Goal: Task Accomplishment & Management: Complete application form

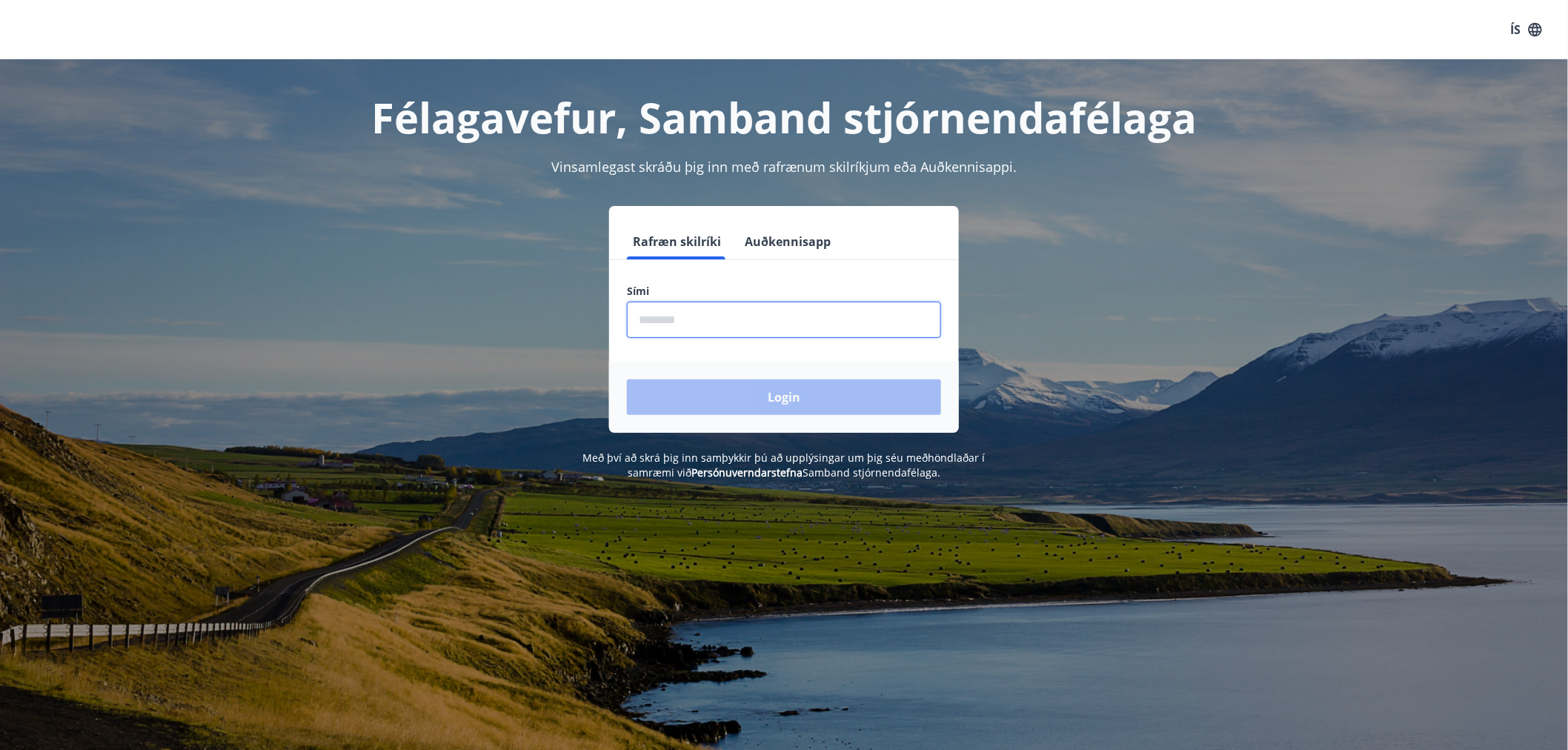
click at [793, 310] on input "phone" at bounding box center [784, 320] width 314 height 37
type input "********"
click at [849, 408] on button "Login" at bounding box center [784, 397] width 314 height 36
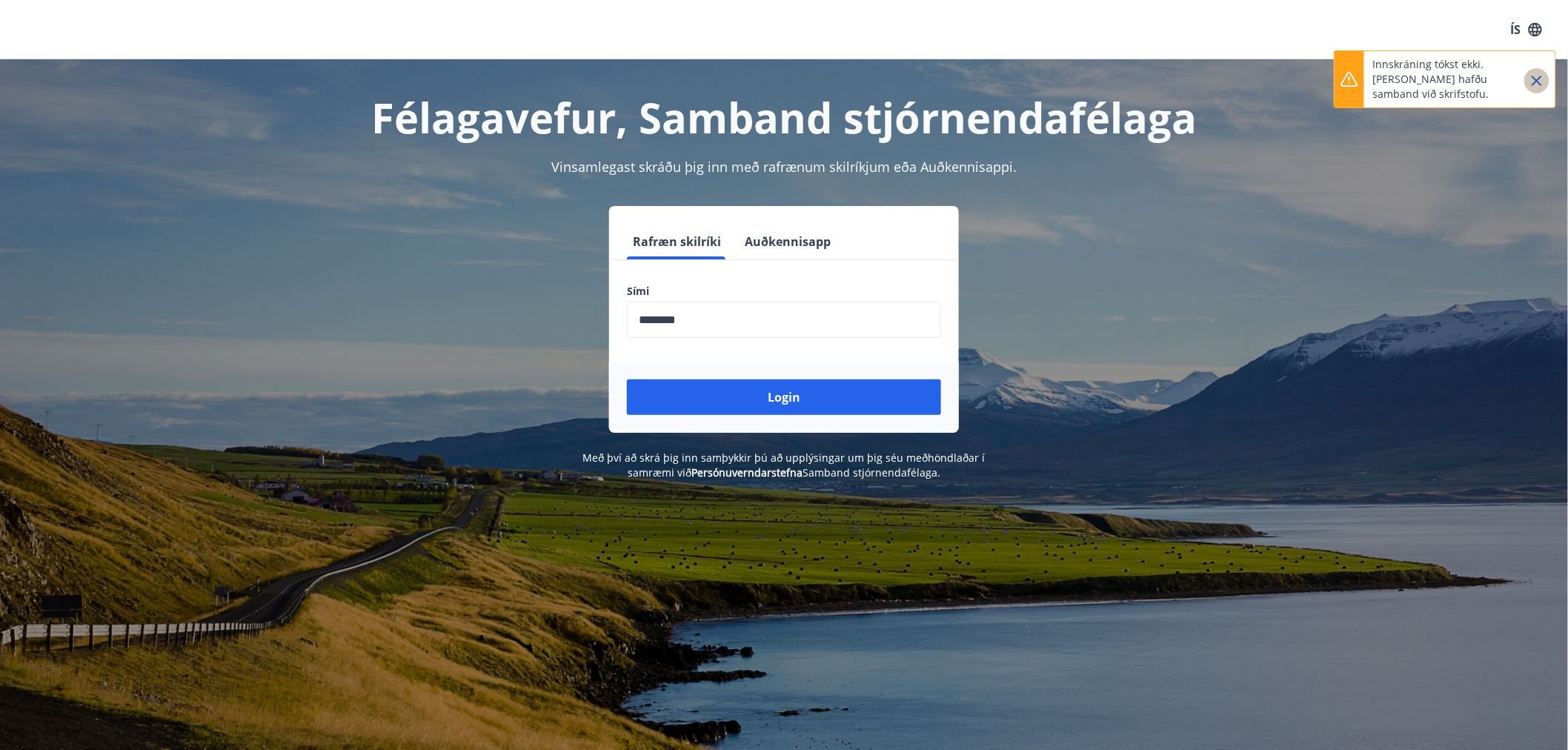
click at [1541, 83] on icon "Close" at bounding box center [1537, 81] width 17 height 17
click at [722, 318] on input "phone" at bounding box center [784, 320] width 314 height 37
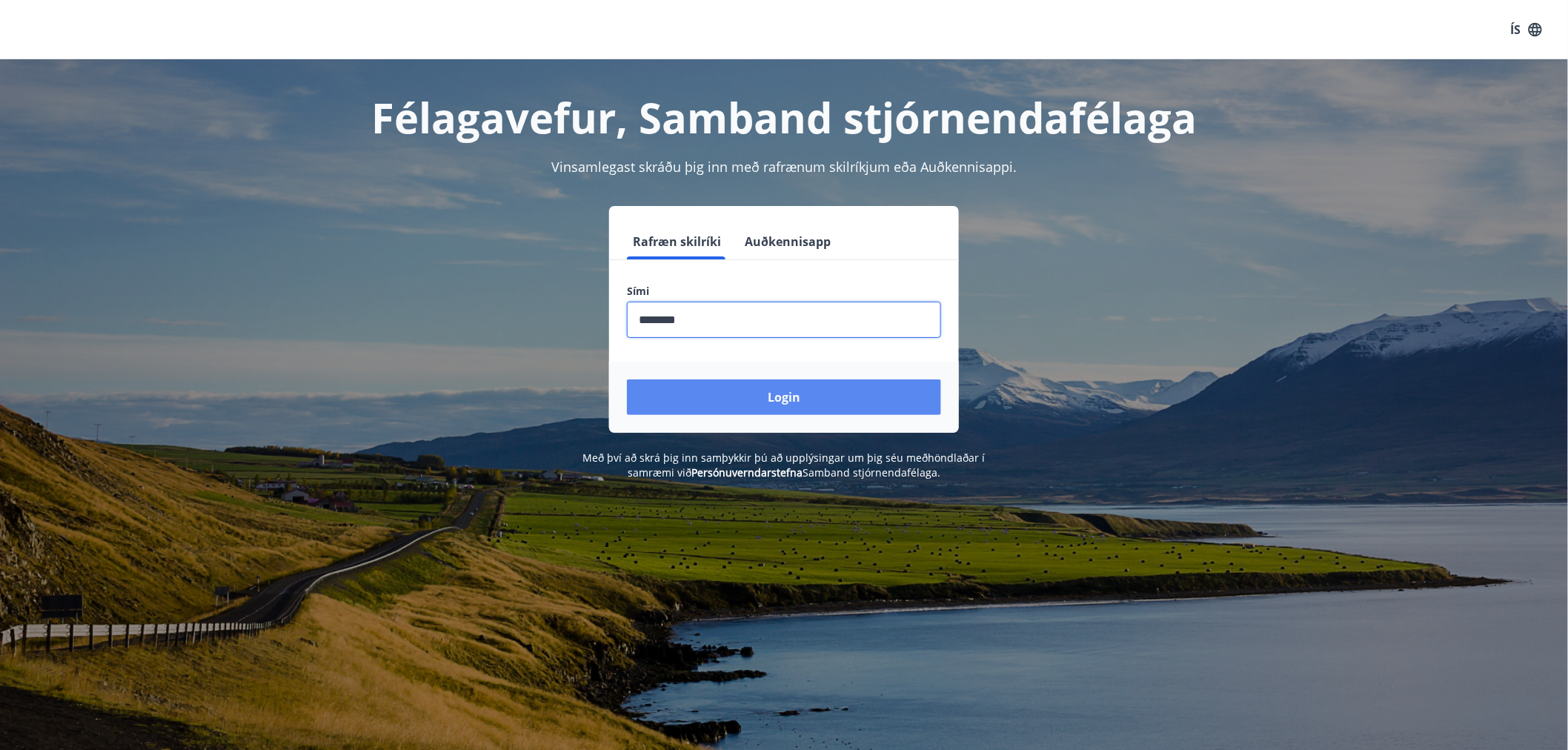
click at [803, 389] on button "Login" at bounding box center [784, 397] width 314 height 36
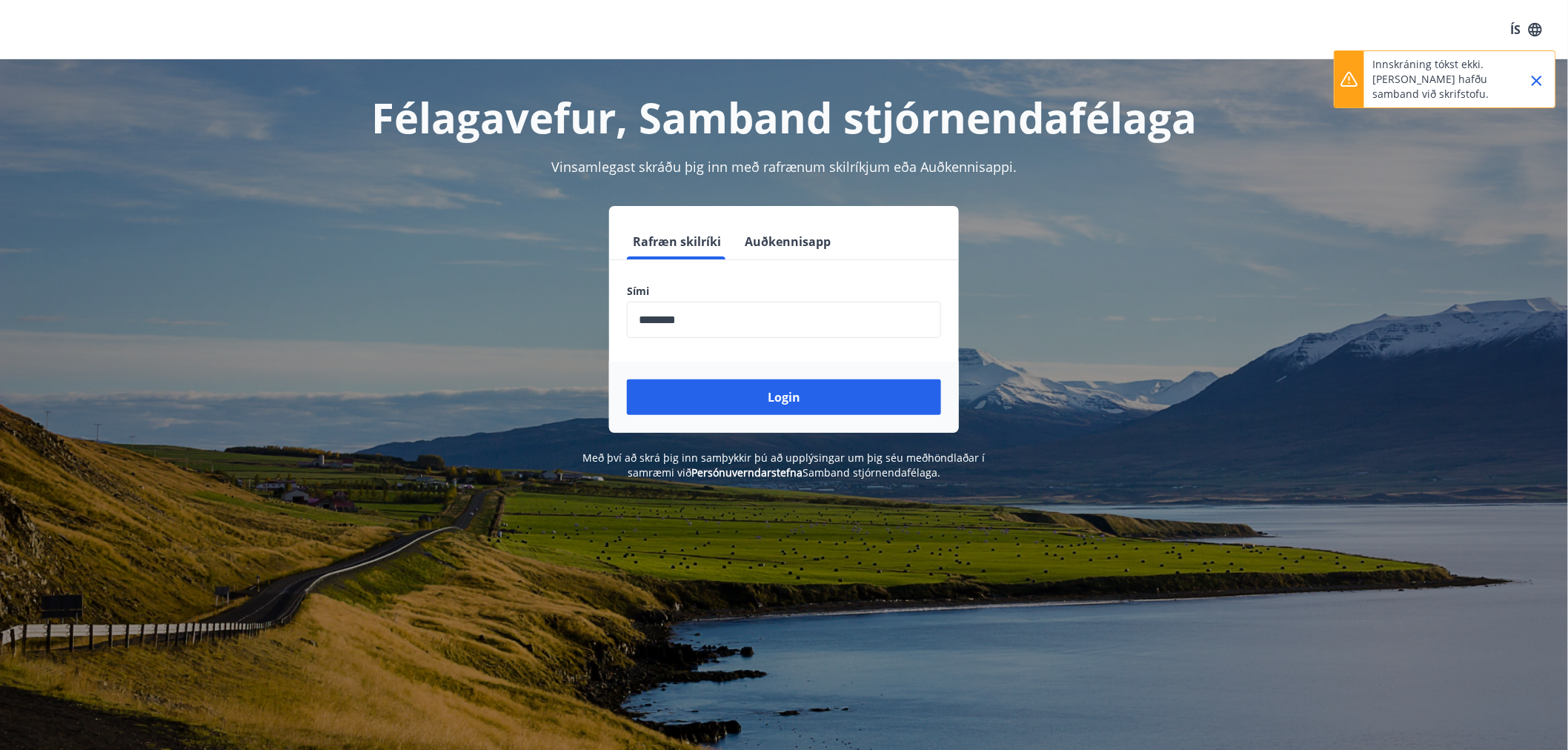
click at [1453, 76] on p "Innskráning tókst ekki. Vinsamlegast hafðu samband við skrifstofu." at bounding box center [1438, 79] width 130 height 44
click at [1537, 77] on icon "Close" at bounding box center [1537, 81] width 17 height 17
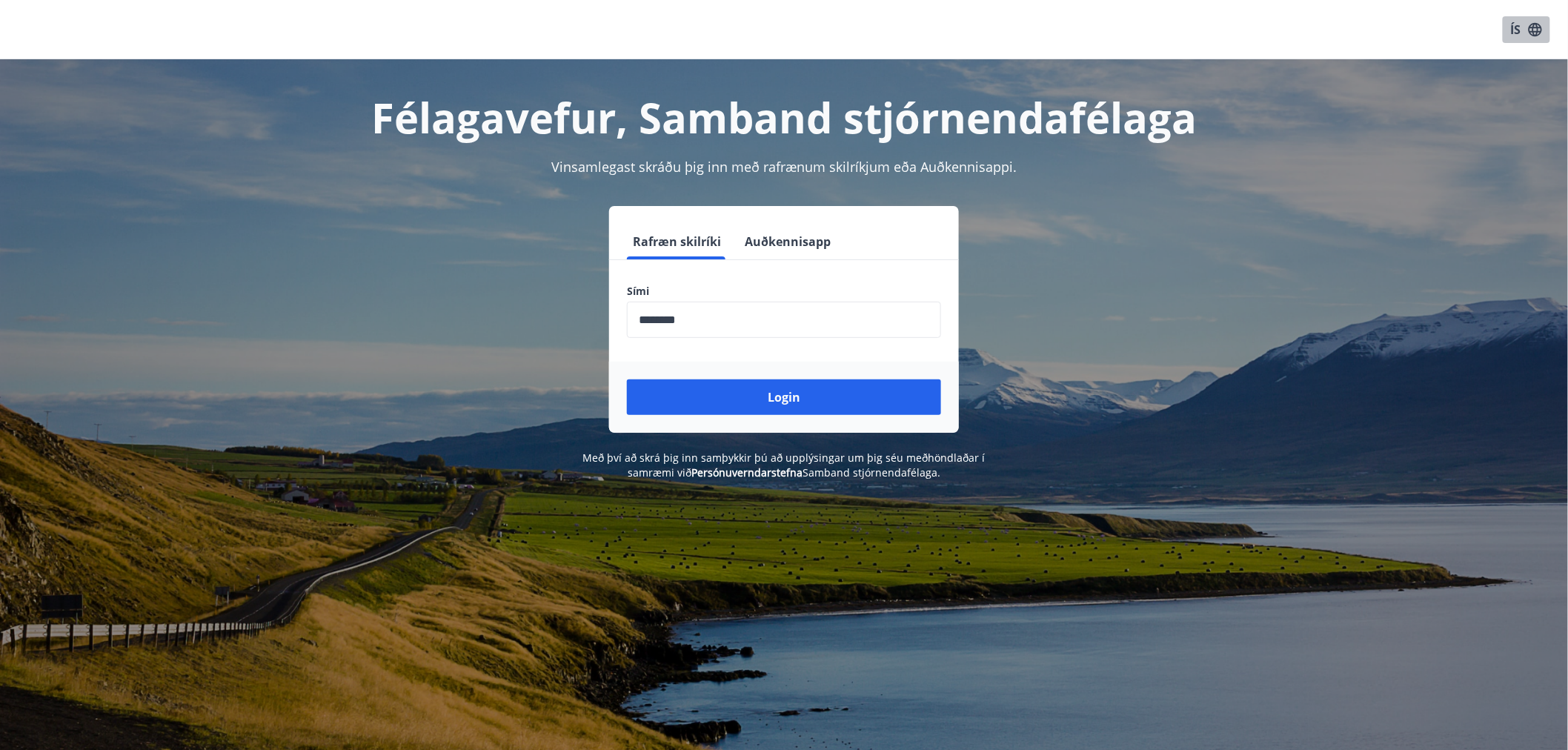
click at [1537, 32] on icon "button" at bounding box center [1535, 29] width 13 height 13
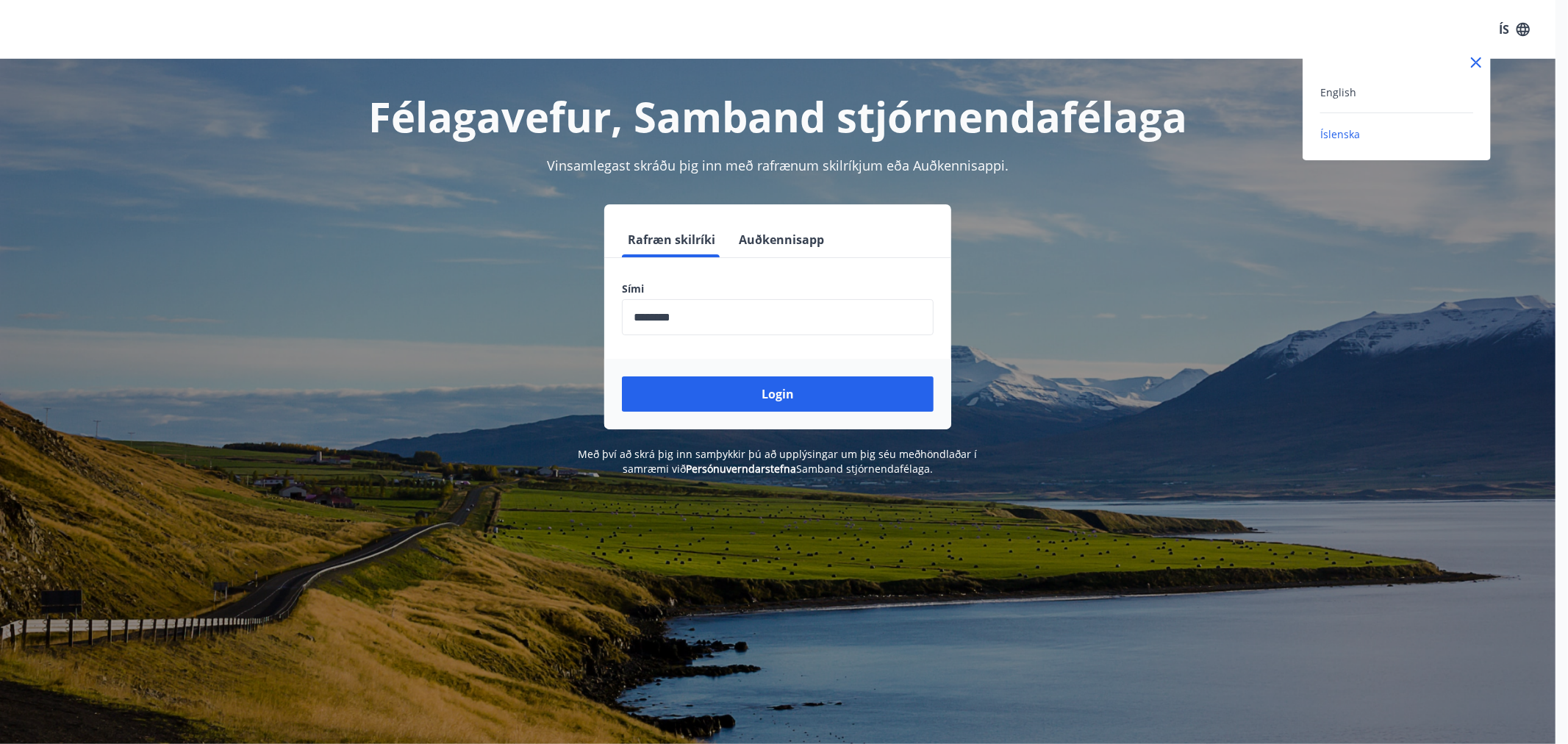
click at [806, 107] on div at bounding box center [784, 372] width 1568 height 744
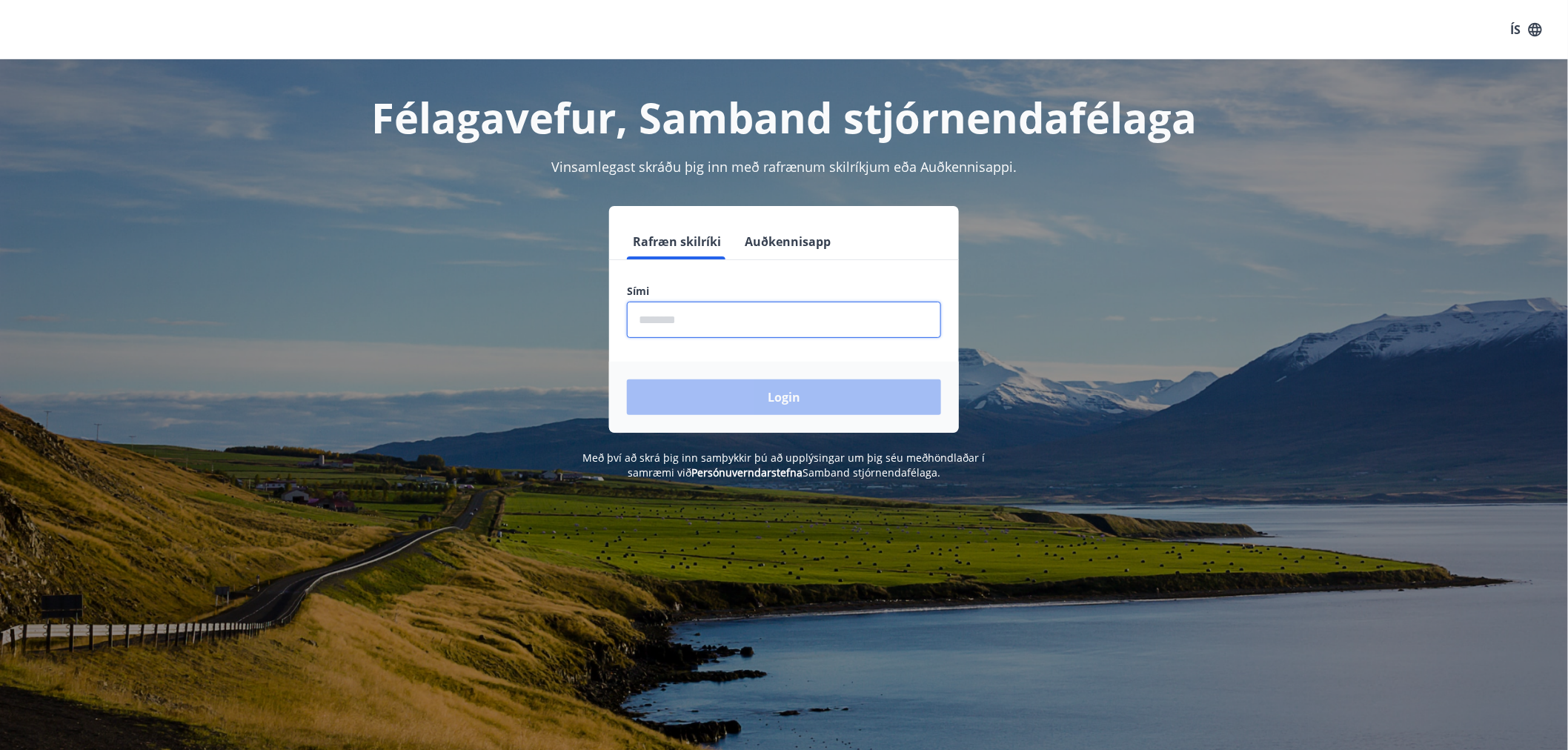
click at [730, 315] on input "phone" at bounding box center [784, 320] width 314 height 37
type input "********"
click at [847, 420] on div "Login" at bounding box center [784, 398] width 350 height 71
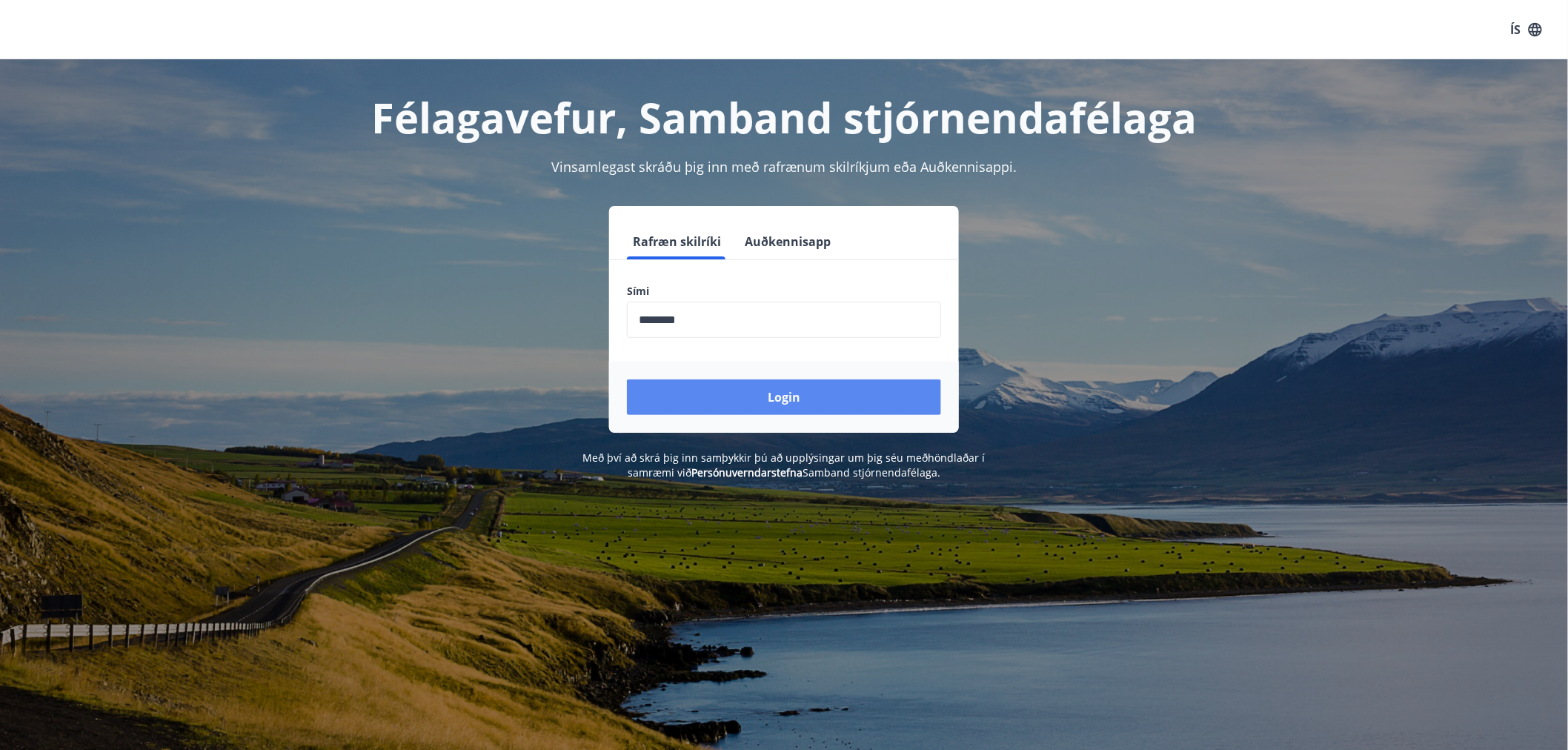
drag, startPoint x: 853, startPoint y: 394, endPoint x: 854, endPoint y: 404, distance: 10.0
click at [853, 395] on button "Login" at bounding box center [784, 397] width 314 height 36
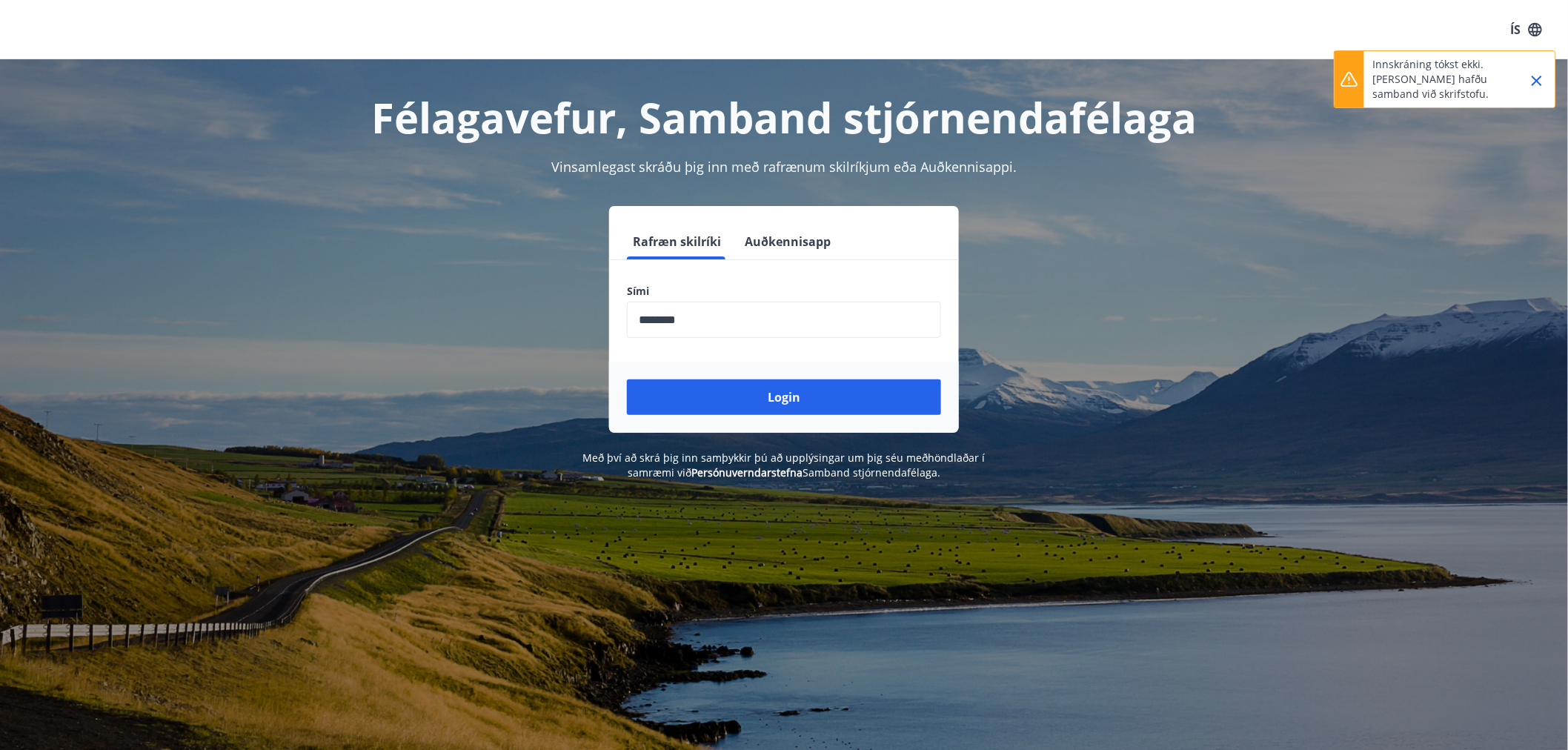
click at [1544, 75] on icon "Close" at bounding box center [1537, 81] width 17 height 17
click at [741, 310] on input "phone" at bounding box center [784, 320] width 314 height 37
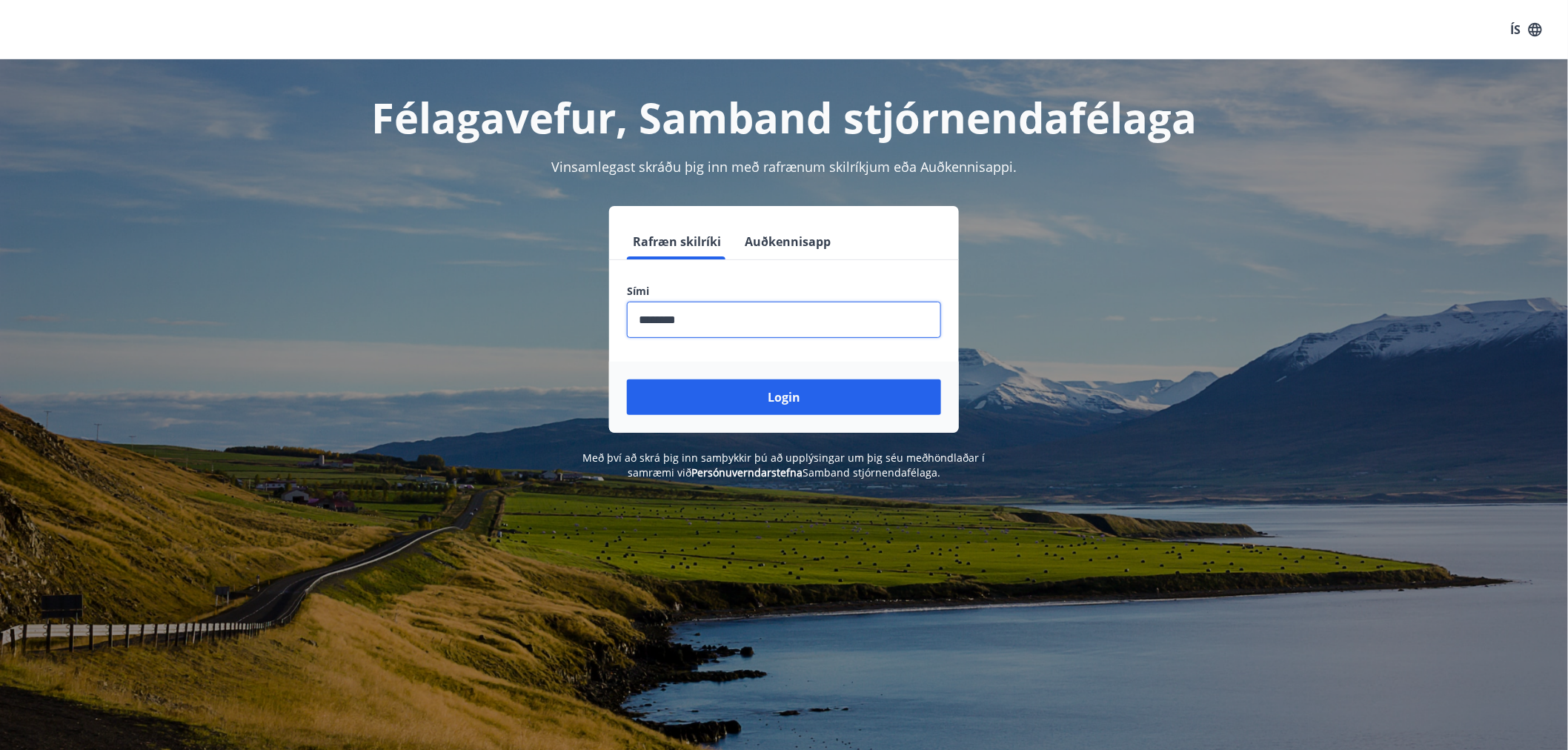
drag, startPoint x: 654, startPoint y: 317, endPoint x: 529, endPoint y: 316, distance: 125.0
click at [529, 316] on div "Rafræn skilríki Auðkennisapp Sími ​ Login" at bounding box center [784, 319] width 1031 height 227
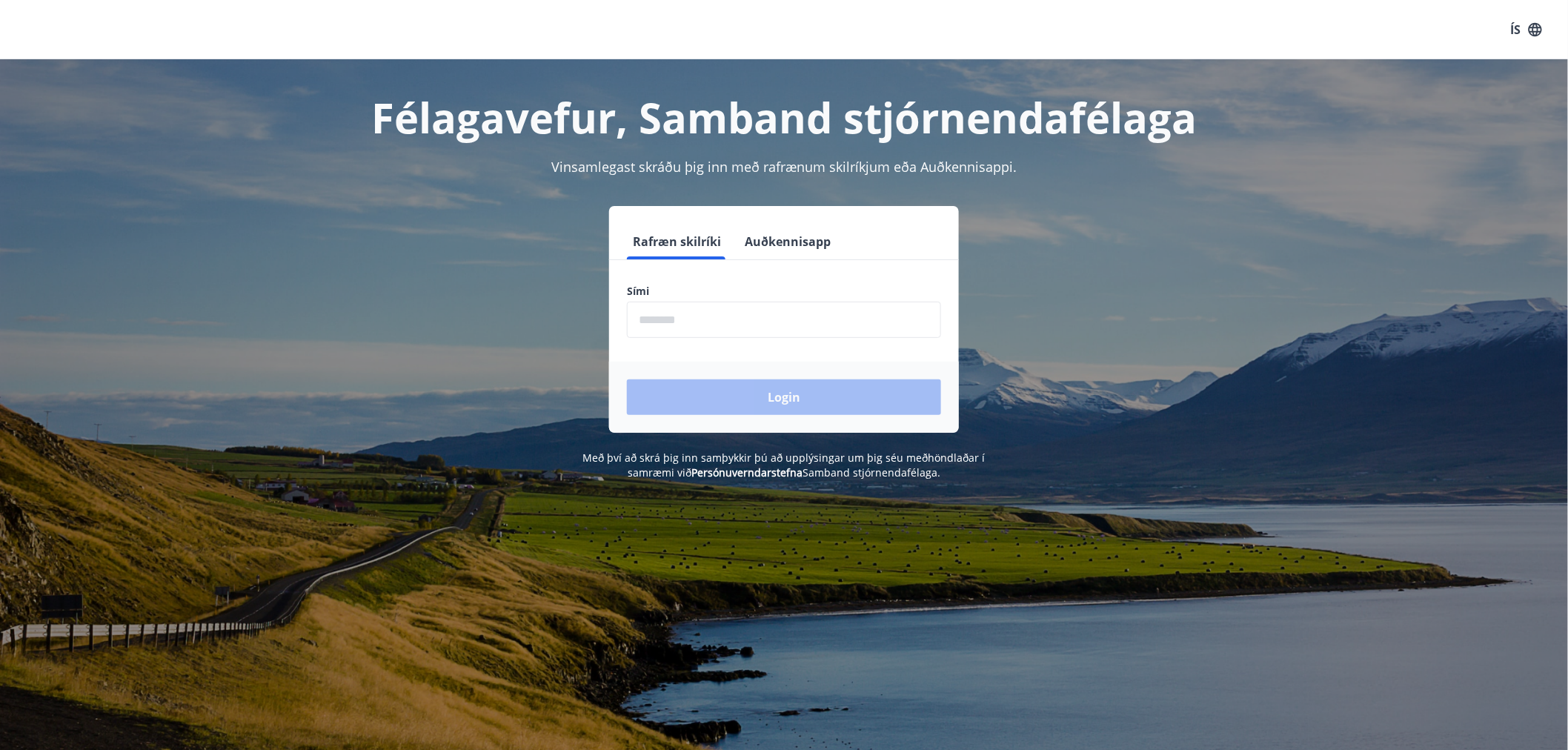
click at [677, 305] on div "Sími ​" at bounding box center [784, 311] width 314 height 54
click at [672, 313] on input "phone" at bounding box center [784, 320] width 314 height 37
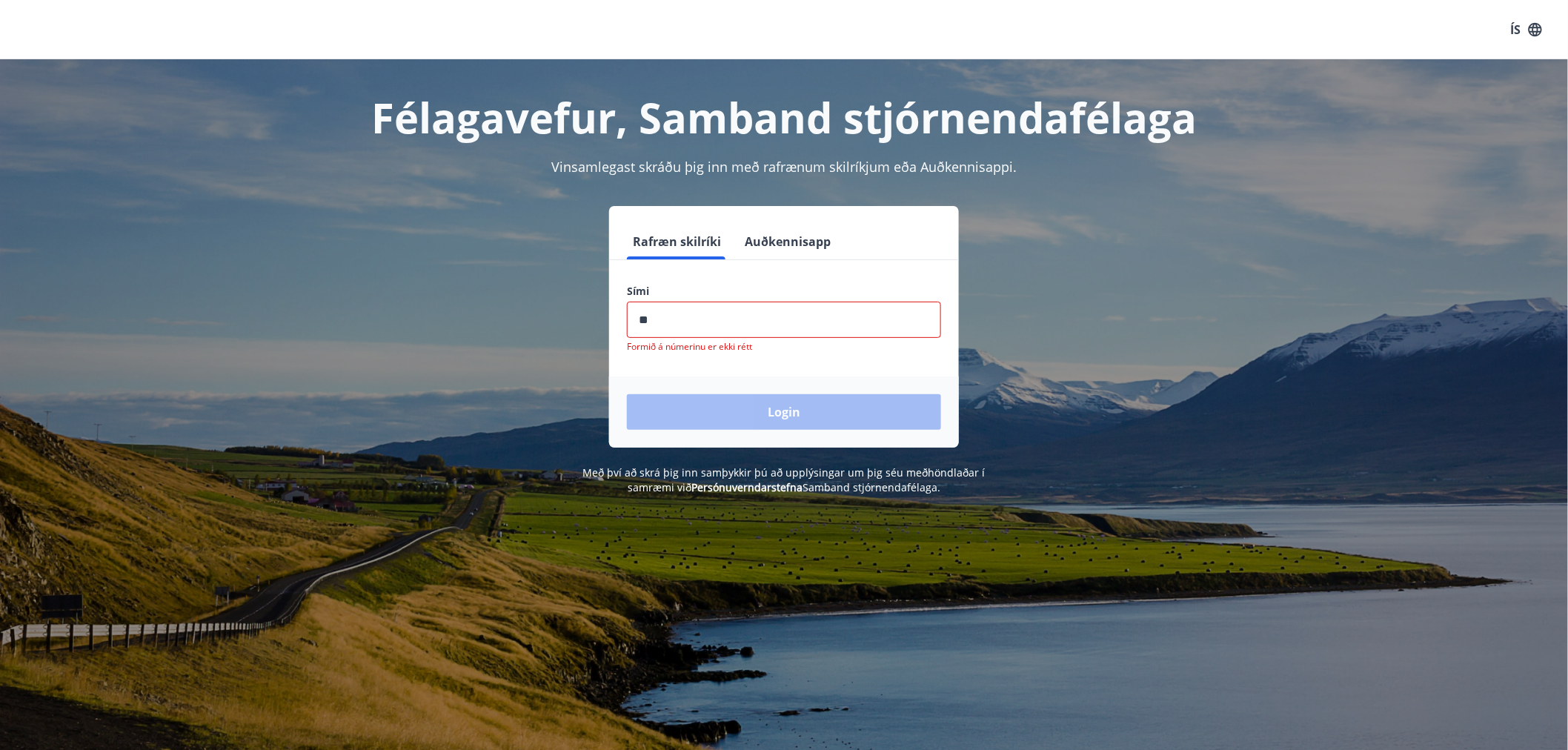
type input "*"
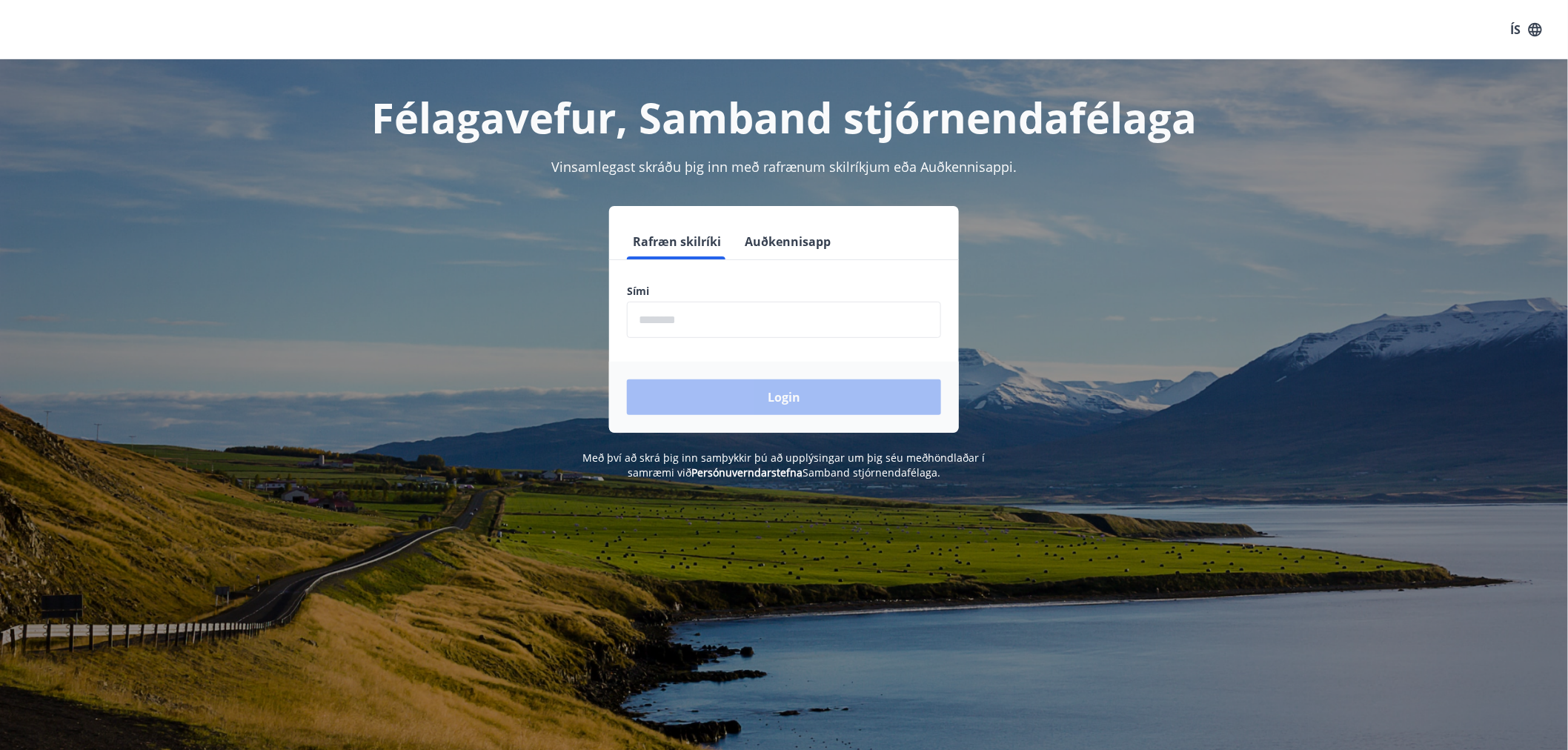
click at [654, 318] on input "phone" at bounding box center [784, 320] width 314 height 37
click at [795, 403] on button "Login" at bounding box center [784, 397] width 314 height 36
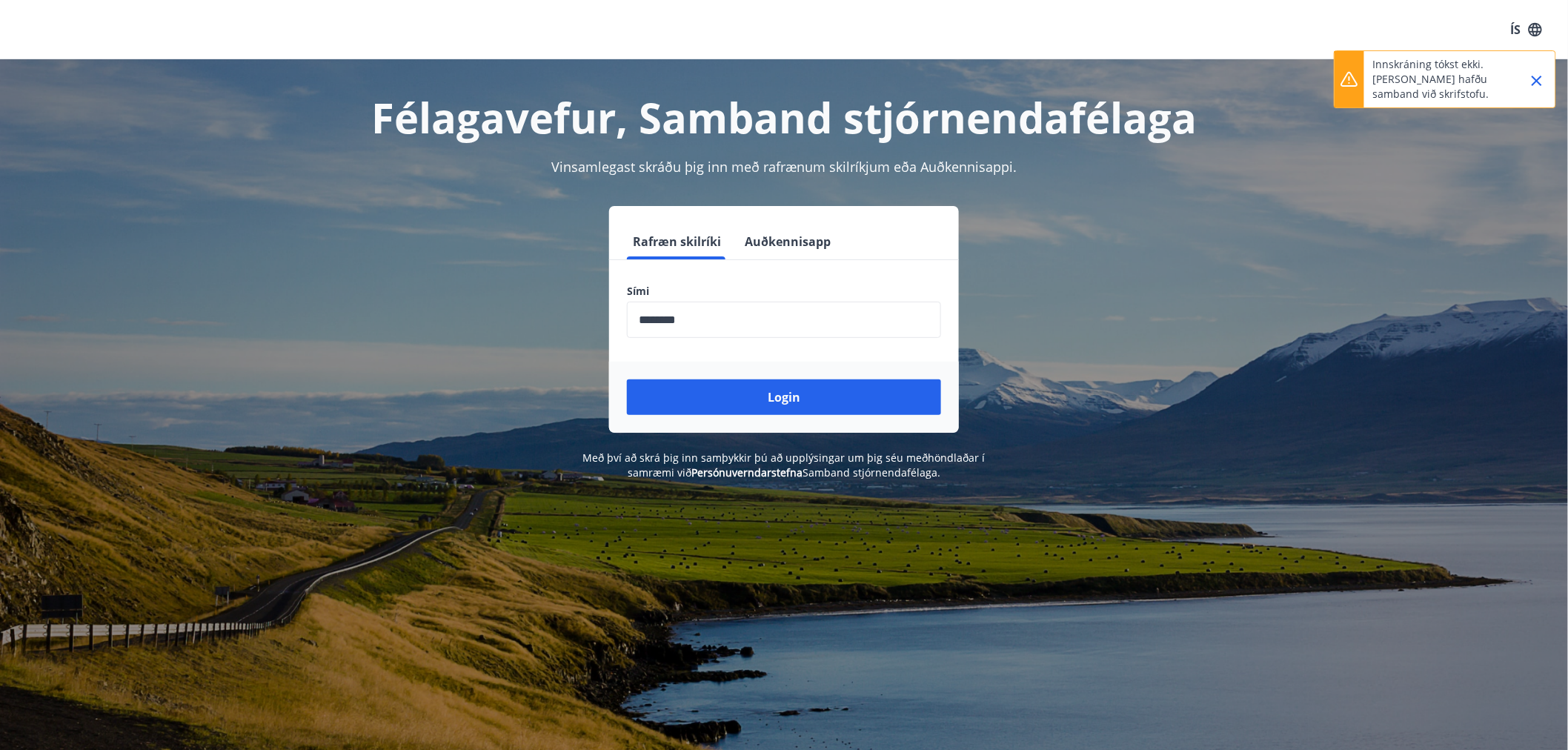
click at [1544, 75] on icon "Close" at bounding box center [1537, 81] width 17 height 17
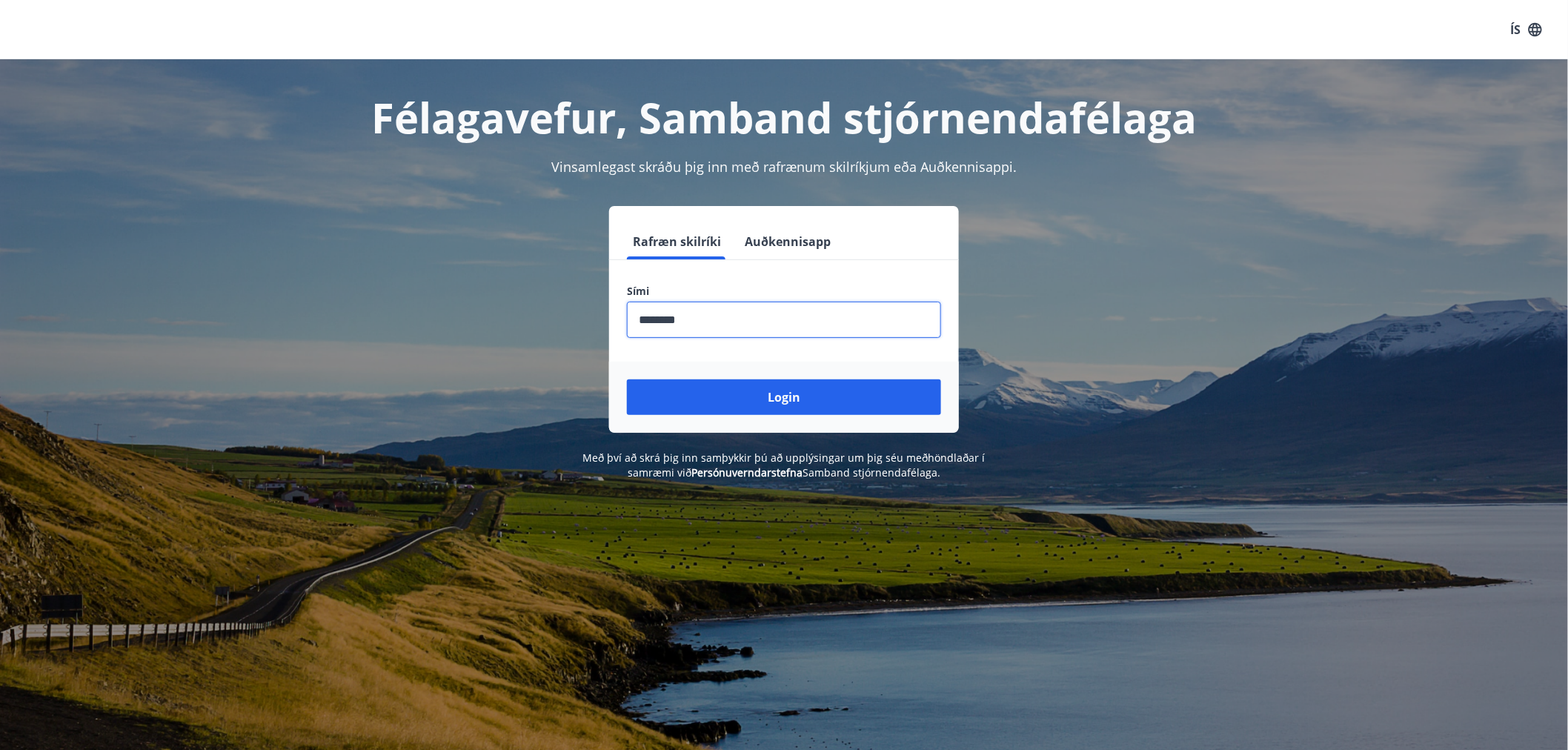
drag, startPoint x: 746, startPoint y: 330, endPoint x: 520, endPoint y: 308, distance: 227.1
click at [520, 308] on div "Rafræn skilríki Auðkennisapp Sími ​ Login" at bounding box center [784, 319] width 1031 height 227
type input "********"
click at [627, 379] on button "Login" at bounding box center [784, 397] width 314 height 36
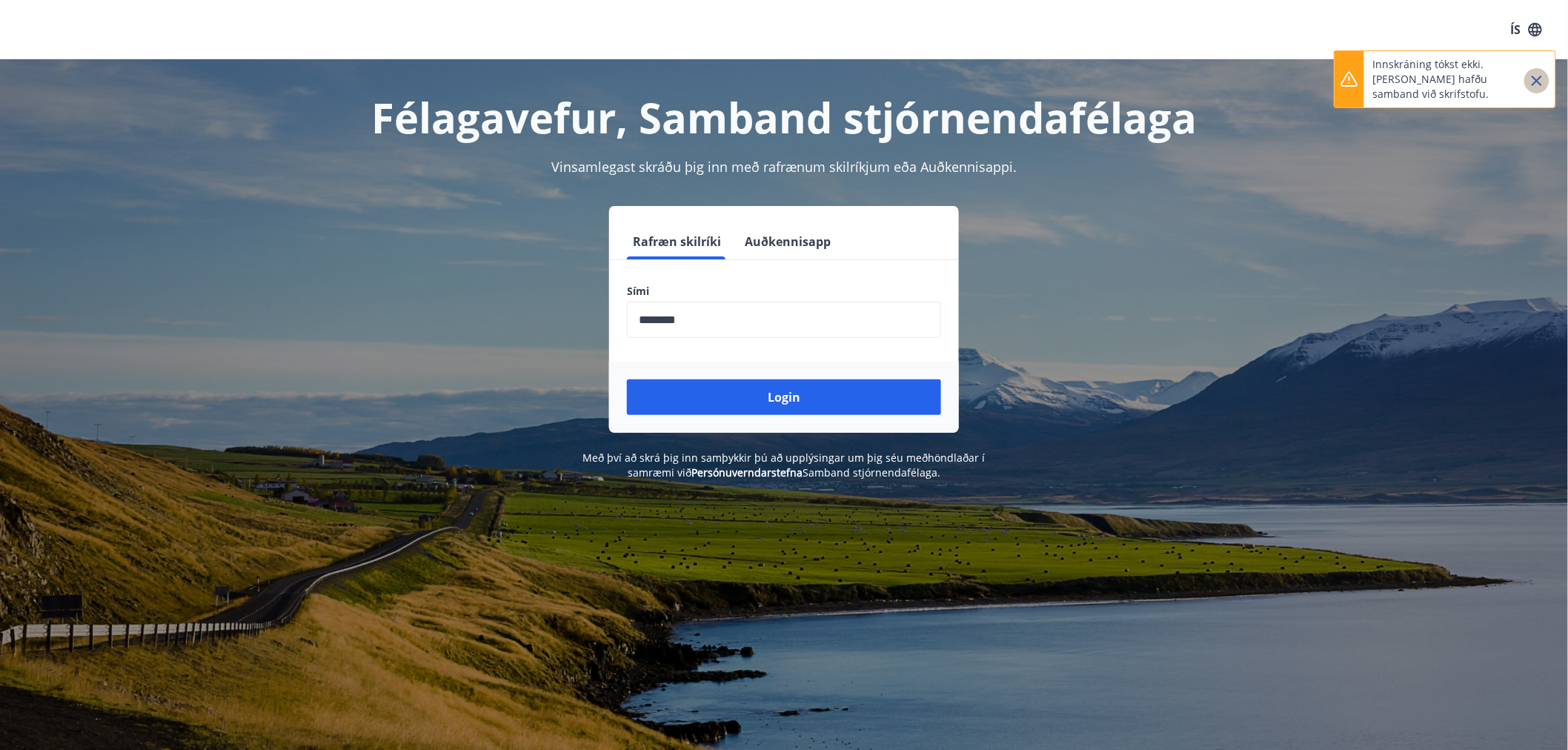
drag, startPoint x: 1544, startPoint y: 79, endPoint x: 1465, endPoint y: 90, distance: 79.8
click at [1543, 79] on icon "Close" at bounding box center [1537, 81] width 17 height 17
